Goal: Task Accomplishment & Management: Manage account settings

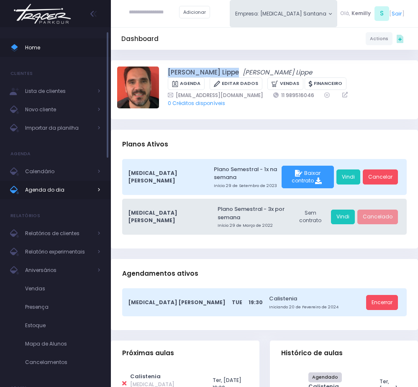
click at [73, 192] on span "Agenda do dia" at bounding box center [58, 190] width 67 height 11
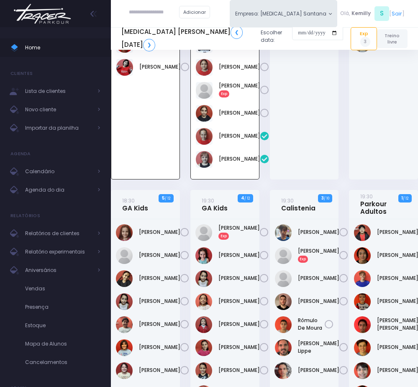
scroll to position [362, 0]
click at [136, 15] on input "text" at bounding box center [154, 12] width 50 height 15
type input "*"
type input "**"
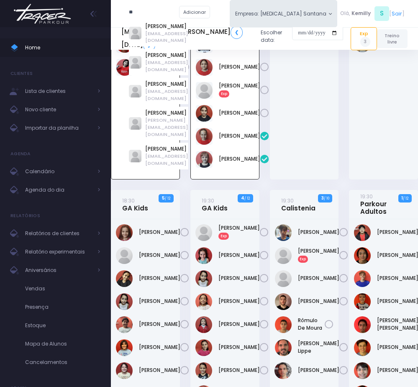
type input "**********"
type input "*"
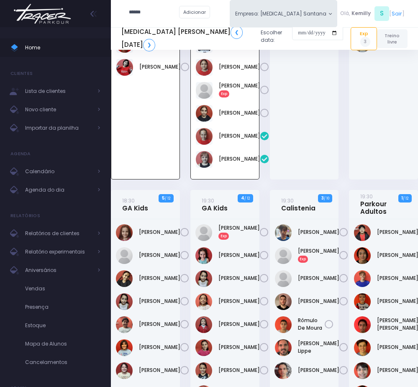
type input "*******"
type input "**********"
click at [164, 24] on link "[PERSON_NAME]" at bounding box center [166, 27] width 43 height 8
type input "**********"
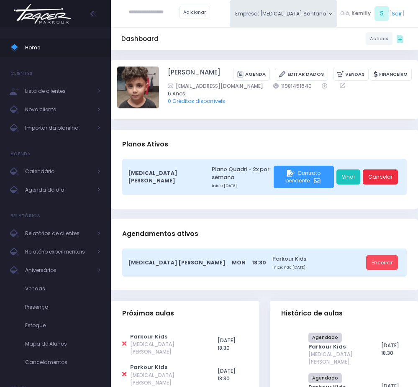
click at [373, 175] on link "Cancelar" at bounding box center [380, 176] width 35 height 15
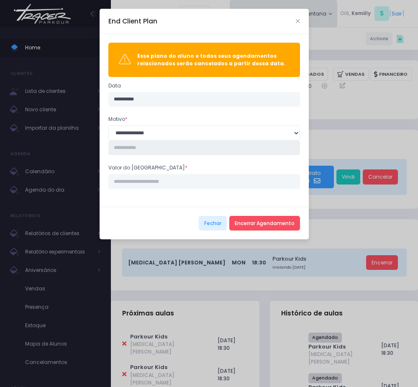
click at [162, 147] on input "text" at bounding box center [204, 148] width 192 height 15
type input "**********"
click at [151, 189] on input "Valor do estorno *" at bounding box center [204, 181] width 192 height 15
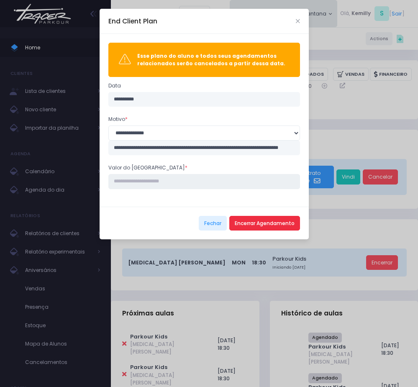
type input "****"
drag, startPoint x: 268, startPoint y: 228, endPoint x: 276, endPoint y: 226, distance: 8.5
click at [271, 228] on button "Encerrar Agendamento" at bounding box center [264, 223] width 71 height 15
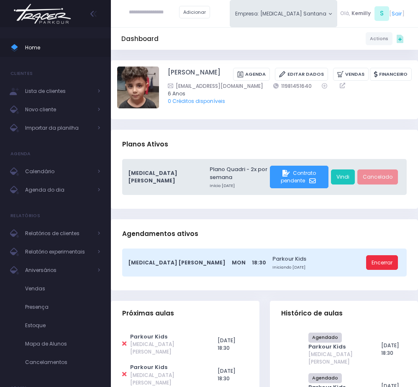
click at [371, 270] on link "Encerrar" at bounding box center [382, 262] width 32 height 15
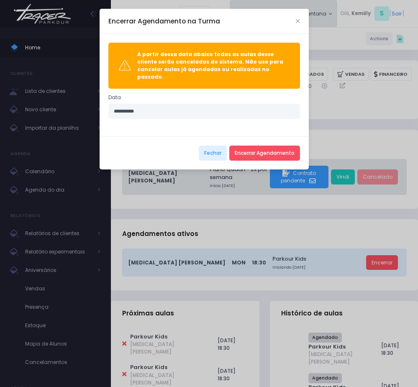
click at [276, 137] on div "Fechar Encerrar Agendamento" at bounding box center [204, 152] width 209 height 33
click at [276, 156] on div "Fechar Encerrar Agendamento" at bounding box center [204, 152] width 209 height 33
click at [278, 146] on button "Encerrar Agendamento" at bounding box center [264, 153] width 71 height 15
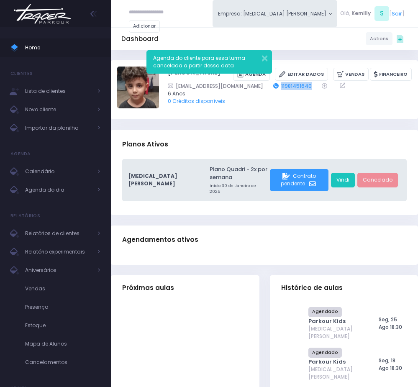
drag, startPoint x: 298, startPoint y: 83, endPoint x: 260, endPoint y: 84, distance: 37.7
click at [260, 84] on div "hassanaa57@hotmail.com 11981451640" at bounding box center [285, 86] width 234 height 8
copy div "11981451640"
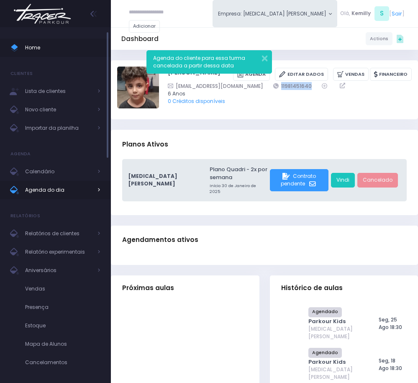
click at [69, 190] on span "Agenda do dia" at bounding box center [58, 190] width 67 height 11
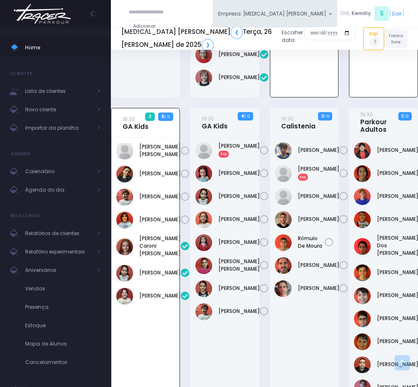
scroll to position [487, 0]
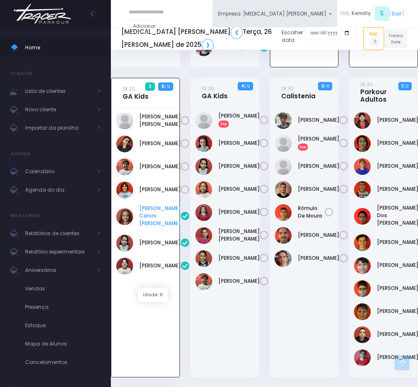
click at [152, 227] on link "Flora Caroni De Araujo" at bounding box center [159, 216] width 41 height 23
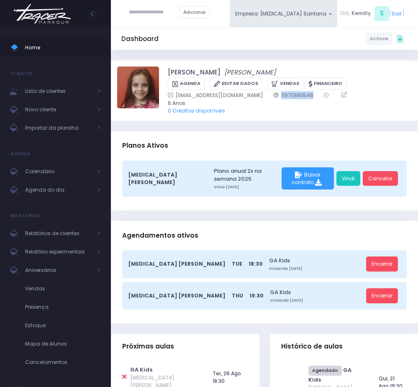
drag, startPoint x: 252, startPoint y: 93, endPoint x: 295, endPoint y: 93, distance: 43.1
click at [295, 93] on div "jamilecaroni@hotmail.com 11970661546" at bounding box center [285, 95] width 234 height 8
copy link "11970661546"
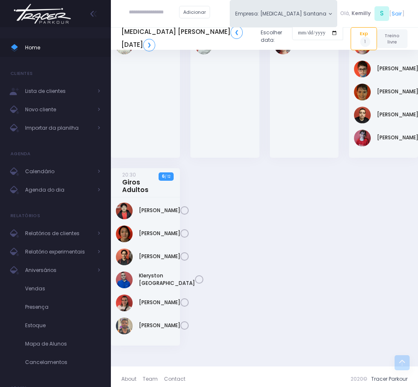
scroll to position [562, 0]
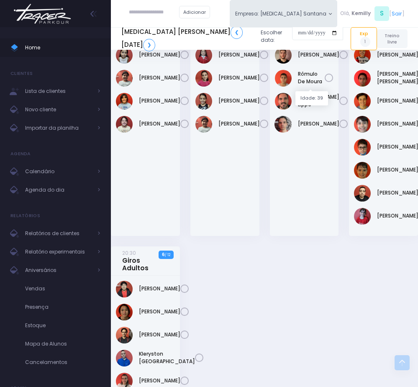
click at [305, 16] on link "Henrique Soares Exp" at bounding box center [318, 8] width 41 height 15
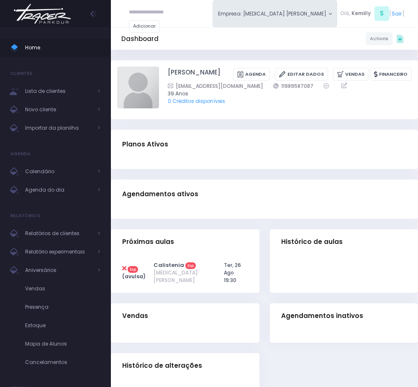
click at [236, 162] on div at bounding box center [264, 164] width 307 height 10
drag, startPoint x: 249, startPoint y: 88, endPoint x: 296, endPoint y: 85, distance: 47.4
click at [296, 85] on div "henriquekaye@gmail.com 11989587087" at bounding box center [285, 86] width 234 height 8
copy link "11989587087"
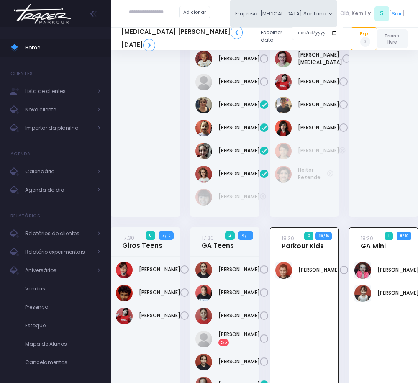
scroll to position [111, 0]
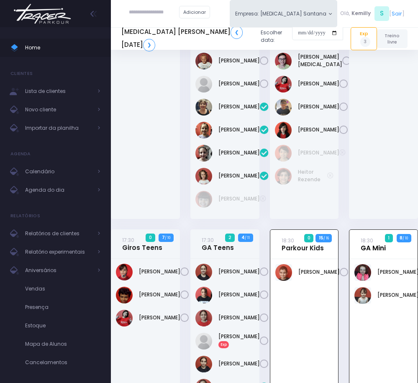
click at [368, 252] on link "18:30 GA Mini" at bounding box center [373, 243] width 25 height 15
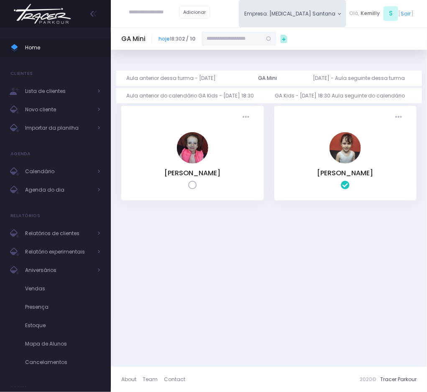
click at [245, 39] on input "text" at bounding box center [232, 38] width 60 height 15
paste input "**********"
click at [238, 56] on link "[PERSON_NAME]" at bounding box center [246, 53] width 57 height 8
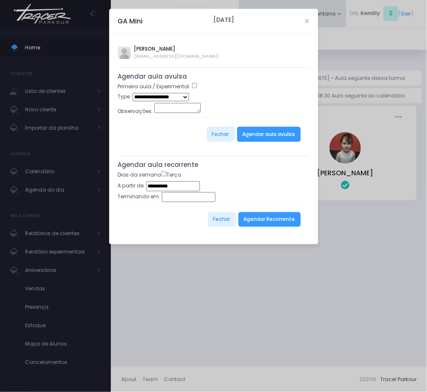
type input "**********"
click at [255, 224] on button "Agendar Recorrente" at bounding box center [269, 219] width 62 height 15
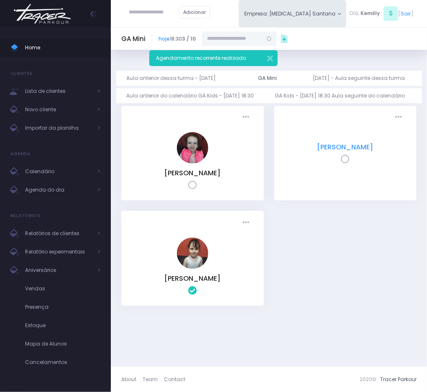
click at [318, 146] on link "[PERSON_NAME]" at bounding box center [346, 147] width 56 height 10
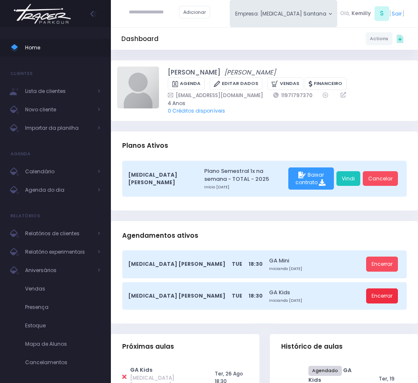
click at [385, 297] on link "Encerrar" at bounding box center [382, 295] width 32 height 15
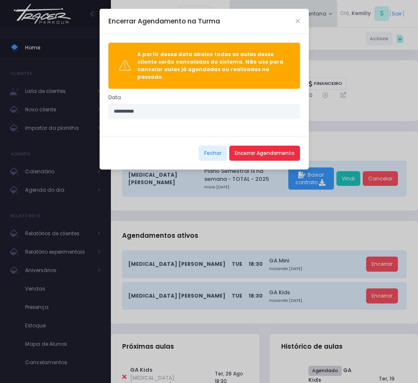
click at [265, 152] on button "Encerrar Agendamento" at bounding box center [264, 153] width 71 height 15
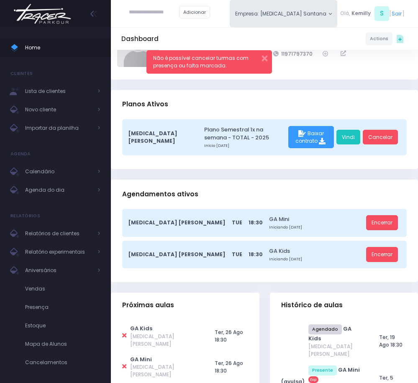
scroll to position [63, 0]
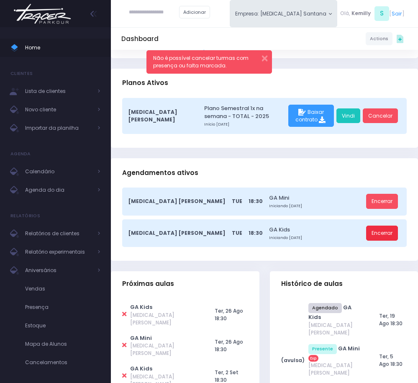
click at [383, 235] on link "Encerrar" at bounding box center [382, 233] width 32 height 15
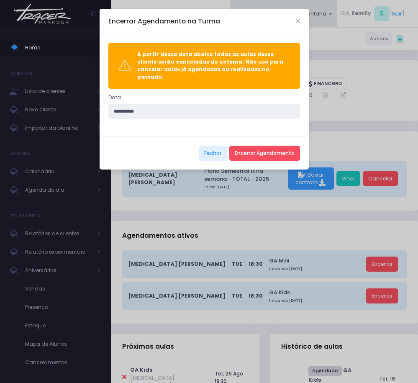
click at [119, 104] on input "**********" at bounding box center [204, 111] width 192 height 15
click at [349, 128] on div "**********" at bounding box center [209, 191] width 418 height 383
click at [295, 14] on div "Encerrar Agendamento na Turma" at bounding box center [204, 21] width 209 height 25
click at [295, 18] on div "Encerrar Agendamento na Turma" at bounding box center [204, 21] width 209 height 25
click at [294, 14] on div "Encerrar Agendamento na Turma" at bounding box center [204, 21] width 209 height 25
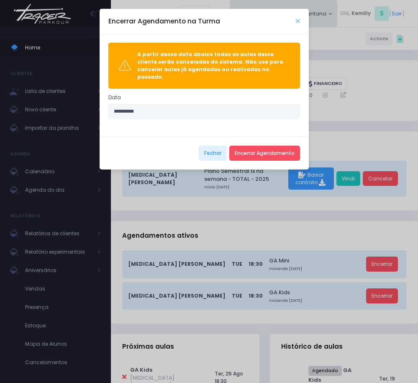
click at [299, 20] on icon "Close" at bounding box center [298, 20] width 4 height 5
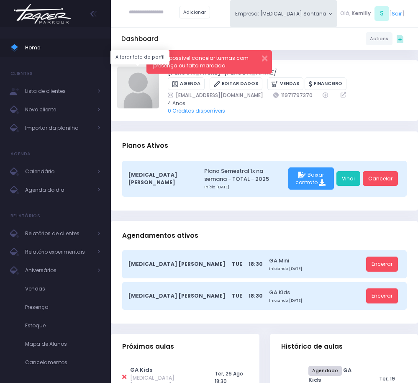
click at [136, 98] on img at bounding box center [138, 88] width 42 height 42
click at [159, 67] on input "file" at bounding box center [159, 66] width 0 height 0
type input "**********"
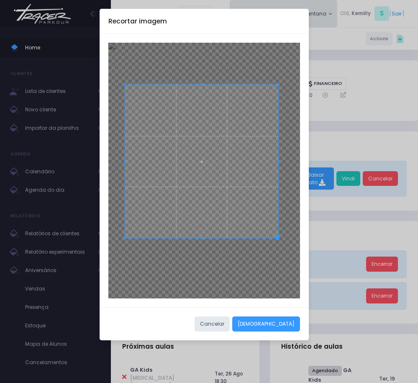
click at [208, 179] on span at bounding box center [201, 161] width 153 height 153
click at [285, 327] on button "[DEMOGRAPHIC_DATA]" at bounding box center [266, 323] width 68 height 15
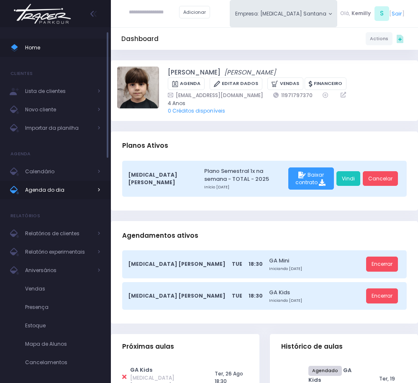
click at [76, 194] on span "Agenda do dia" at bounding box center [58, 190] width 67 height 11
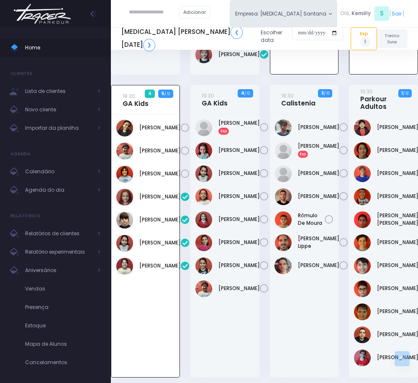
scroll to position [487, 0]
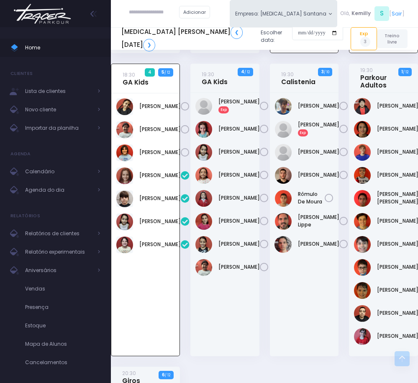
click at [181, 203] on icon at bounding box center [185, 198] width 9 height 9
click at [152, 202] on link "[PERSON_NAME]" at bounding box center [159, 199] width 41 height 8
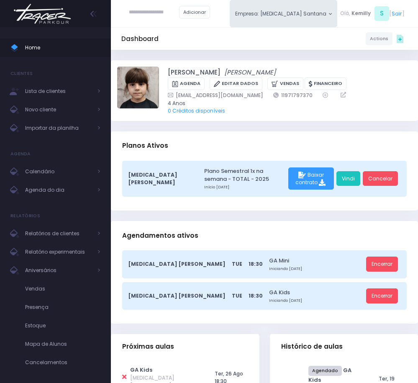
click at [152, 267] on span "[MEDICAL_DATA] [PERSON_NAME]" at bounding box center [176, 264] width 97 height 8
click at [384, 302] on link "Encerrar" at bounding box center [382, 295] width 32 height 15
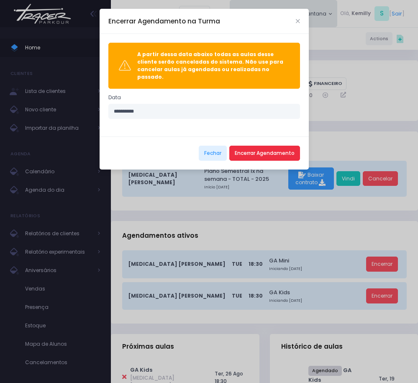
click at [262, 150] on button "Encerrar Agendamento" at bounding box center [264, 153] width 71 height 15
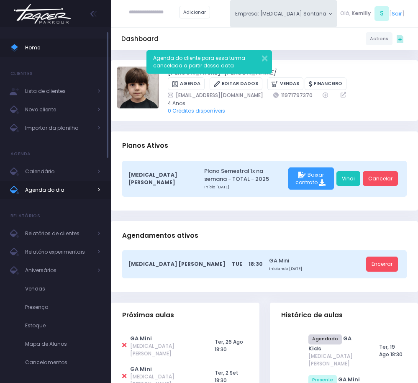
click at [58, 190] on span "Agenda do dia" at bounding box center [58, 190] width 67 height 11
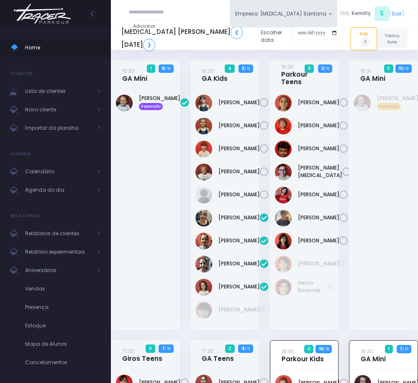
scroll to position [362, 0]
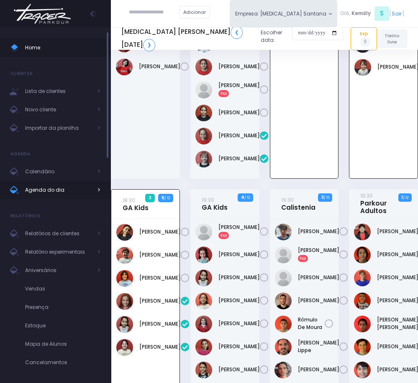
click at [54, 192] on span "Agenda do dia" at bounding box center [58, 190] width 67 height 11
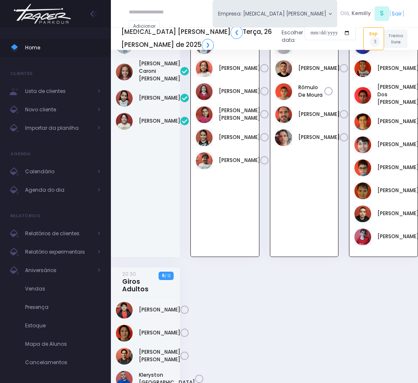
scroll to position [609, 0]
click at [64, 189] on span "Agenda do dia" at bounding box center [58, 190] width 67 height 11
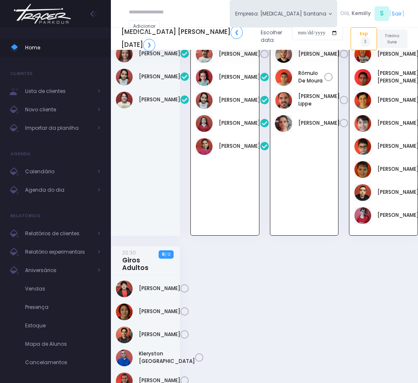
scroll to position [609, 0]
click at [61, 182] on link "Agenda do dia" at bounding box center [55, 190] width 111 height 18
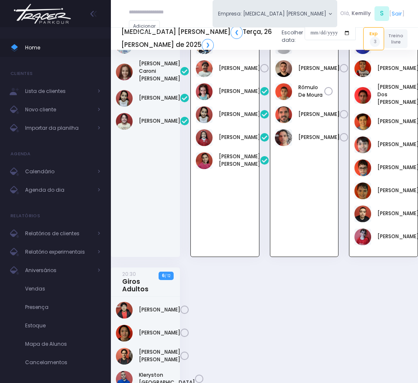
scroll to position [609, 0]
click at [121, 212] on div "[PERSON_NAME]" at bounding box center [145, 121] width 69 height 271
click at [141, 6] on input "text" at bounding box center [154, 12] width 50 height 15
paste input "**********"
type input "**********"
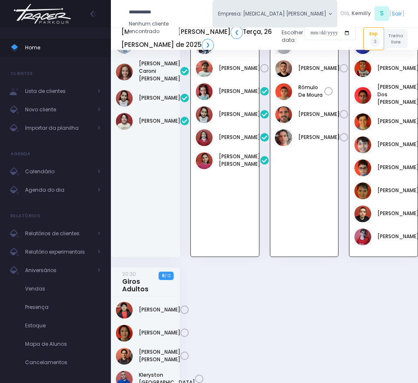
click at [146, 8] on input "**********" at bounding box center [154, 12] width 50 height 15
click at [61, 127] on span "Importar da planilha" at bounding box center [58, 128] width 67 height 11
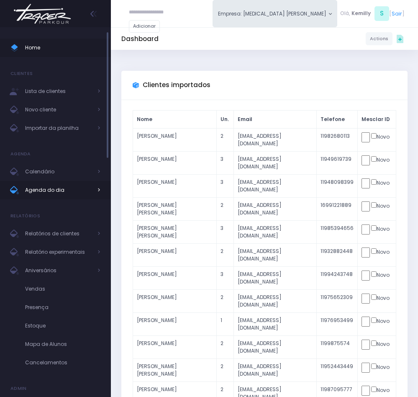
click at [60, 193] on span "Agenda do dia" at bounding box center [58, 190] width 67 height 11
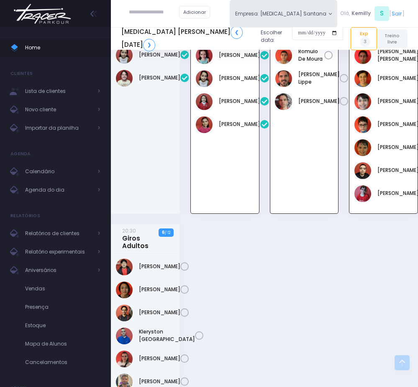
scroll to position [609, 0]
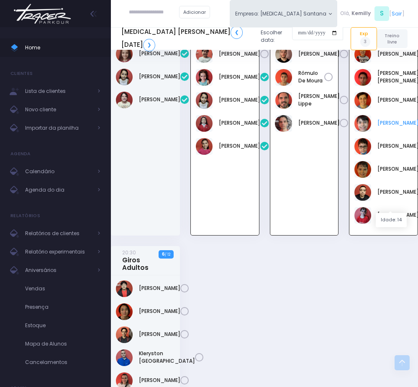
click at [395, 127] on link "Luigi Giusti" at bounding box center [397, 123] width 41 height 8
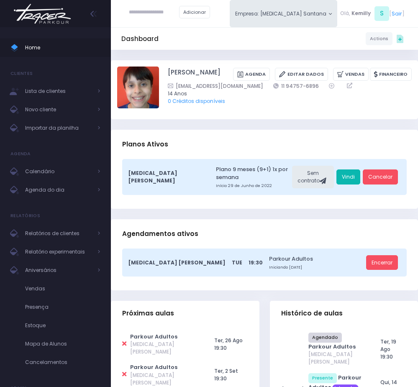
click at [349, 176] on link "Vindi" at bounding box center [348, 176] width 24 height 15
click at [41, 194] on span "Agenda do dia" at bounding box center [58, 190] width 67 height 11
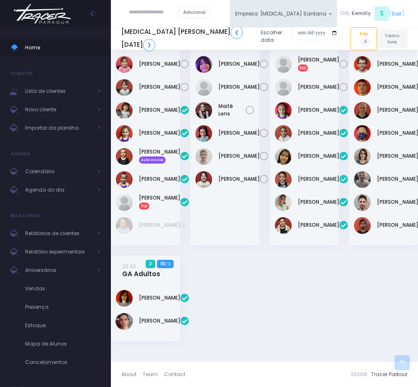
scroll to position [675, 0]
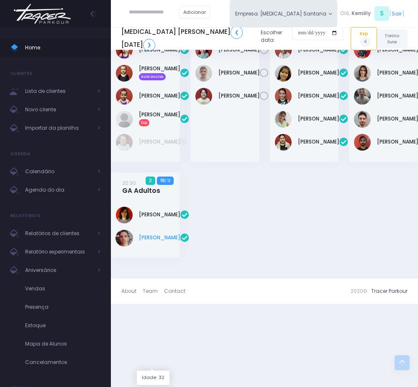
click at [144, 241] on link "[PERSON_NAME]" at bounding box center [159, 238] width 41 height 8
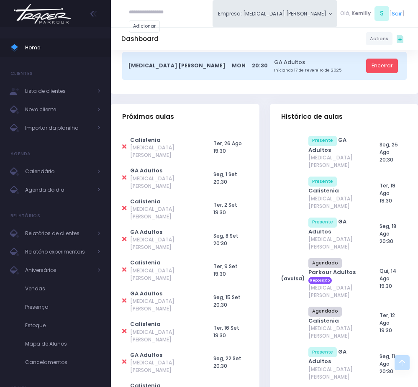
scroll to position [251, 0]
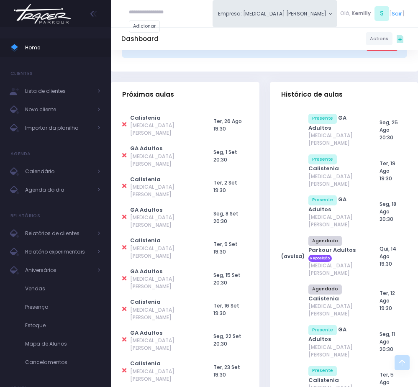
click at [126, 152] on icon at bounding box center [124, 155] width 4 height 6
type input "**********"
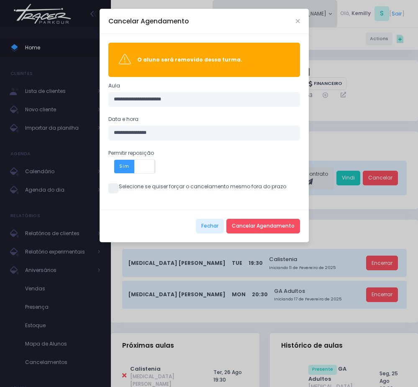
click at [118, 185] on span at bounding box center [113, 188] width 10 height 10
click at [250, 218] on div "Fechar Cancelar Agendamento" at bounding box center [204, 226] width 209 height 33
click at [250, 226] on button "Cancelar Agendamento" at bounding box center [263, 226] width 74 height 15
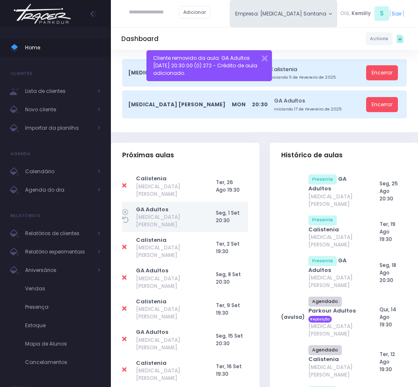
scroll to position [251, 0]
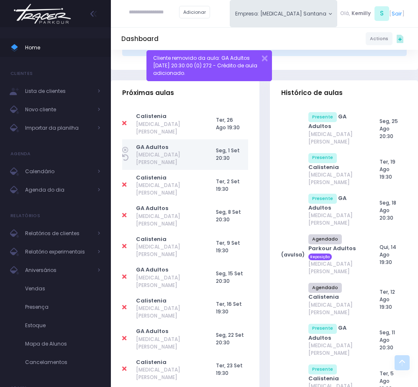
click at [122, 304] on icon at bounding box center [124, 307] width 4 height 6
type input "**********"
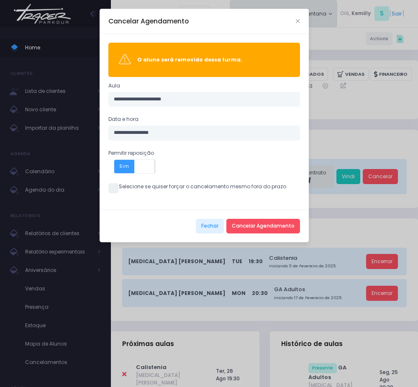
click at [115, 190] on span at bounding box center [113, 188] width 10 height 10
click at [241, 228] on button "Cancelar Agendamento" at bounding box center [263, 226] width 74 height 15
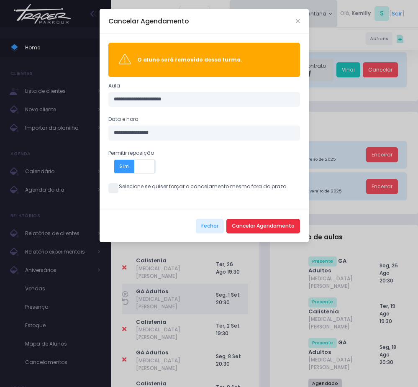
scroll to position [126, 0]
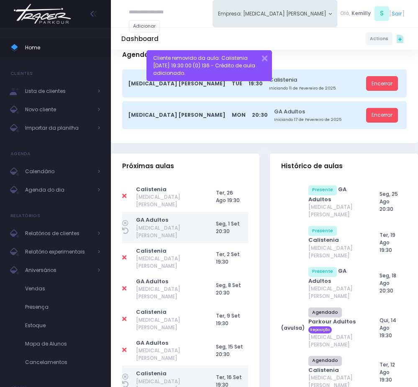
scroll to position [188, 0]
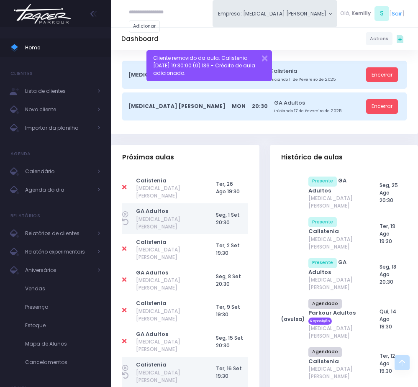
click at [126, 338] on icon at bounding box center [124, 341] width 4 height 6
type input "**********"
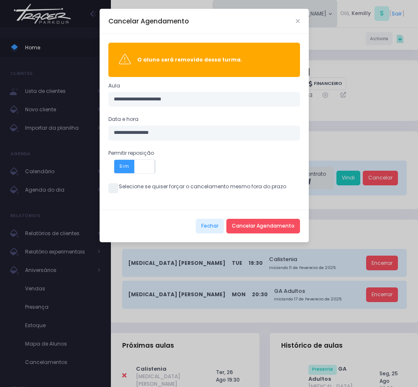
click at [108, 185] on span at bounding box center [113, 188] width 10 height 10
click at [256, 221] on button "Cancelar Agendamento" at bounding box center [263, 226] width 74 height 15
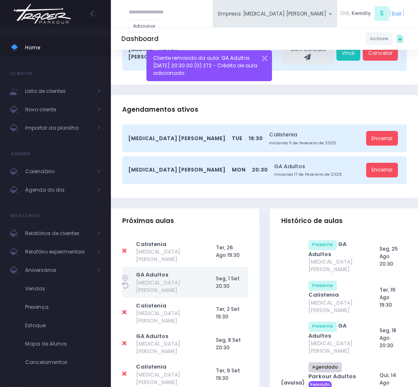
scroll to position [126, 0]
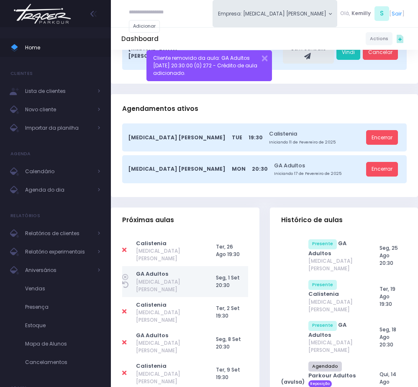
click at [126, 370] on icon at bounding box center [124, 373] width 4 height 6
type input "**********"
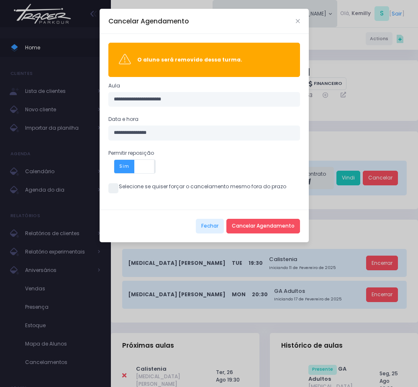
click at [114, 191] on span at bounding box center [113, 188] width 10 height 10
click at [248, 230] on button "Cancelar Agendamento" at bounding box center [263, 226] width 74 height 15
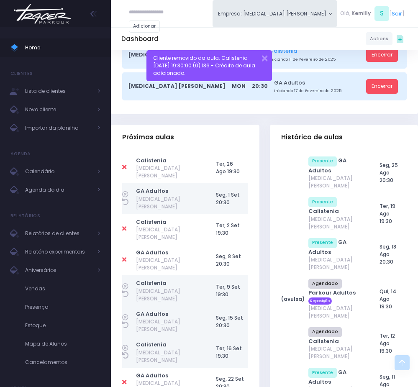
scroll to position [251, 0]
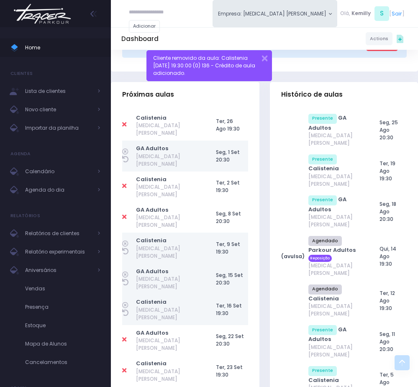
click at [126, 214] on icon at bounding box center [124, 217] width 4 height 6
type input "**********"
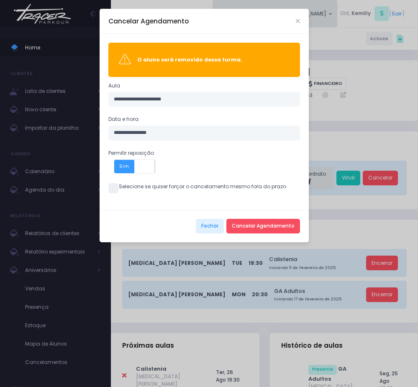
click at [112, 187] on span at bounding box center [113, 188] width 10 height 10
click at [258, 229] on button "Cancelar Agendamento" at bounding box center [263, 226] width 74 height 15
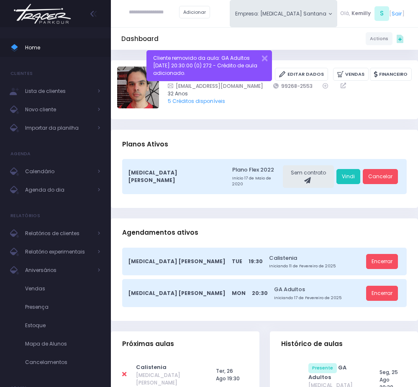
drag, startPoint x: 221, startPoint y: 122, endPoint x: 221, endPoint y: 204, distance: 82.0
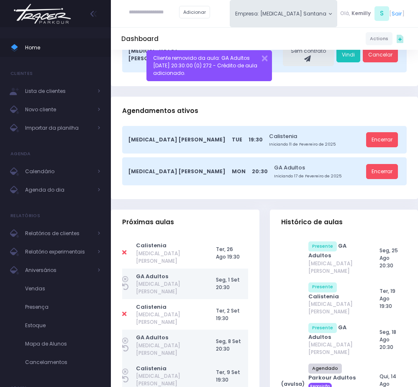
scroll to position [126, 0]
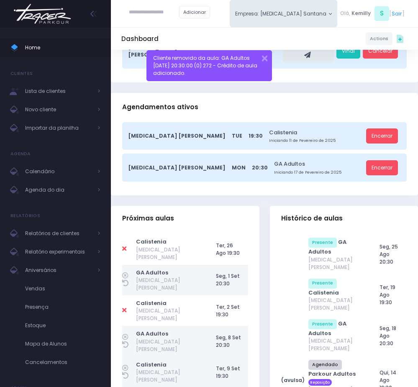
click at [125, 307] on icon at bounding box center [124, 310] width 4 height 6
type input "**********"
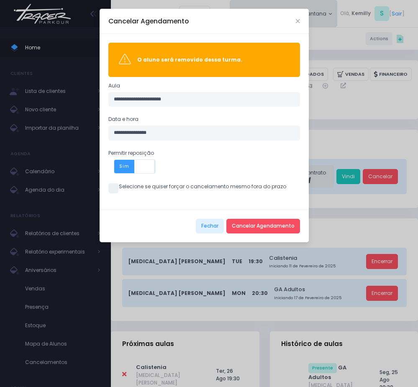
click at [113, 186] on span at bounding box center [113, 188] width 10 height 10
click at [257, 232] on button "Cancelar Agendamento" at bounding box center [263, 226] width 74 height 15
click at [118, 316] on div "**********" at bounding box center [209, 193] width 418 height 387
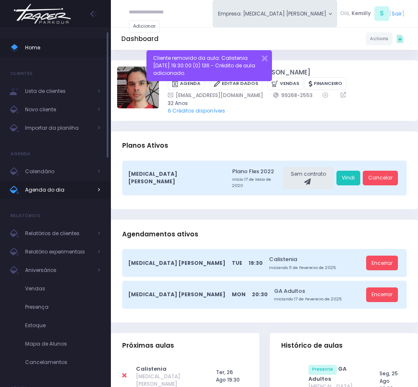
click at [59, 190] on span "Agenda do dia" at bounding box center [58, 190] width 67 height 11
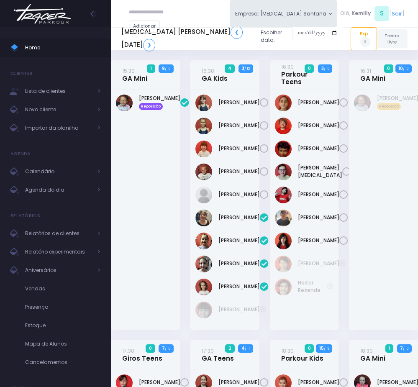
scroll to position [786, 0]
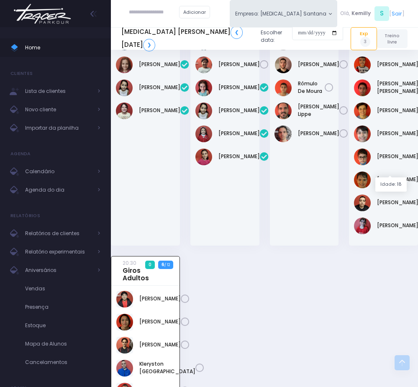
scroll to position [535, 0]
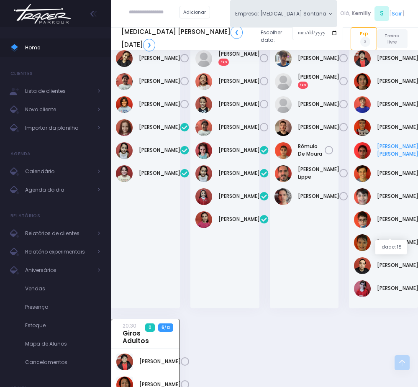
click at [397, 158] on link "[PERSON_NAME] [PERSON_NAME]" at bounding box center [397, 150] width 41 height 15
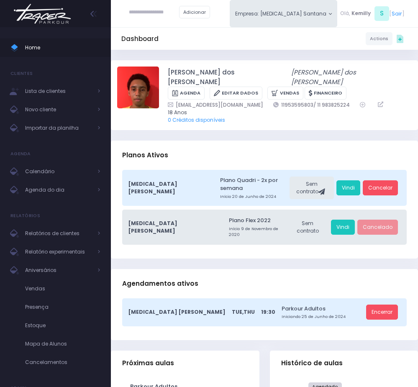
click at [223, 149] on div "Planos Ativos" at bounding box center [264, 155] width 307 height 29
